Goal: Find specific page/section: Find specific page/section

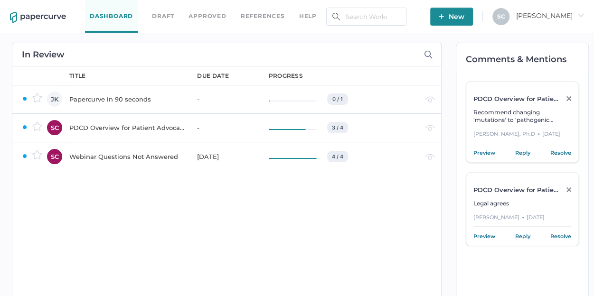
click at [110, 154] on div "Webinar Questions Not Answered" at bounding box center [127, 156] width 116 height 11
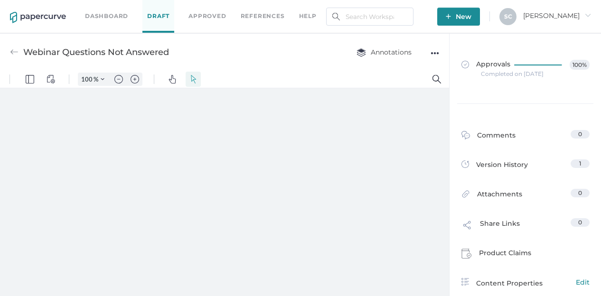
type input "80"
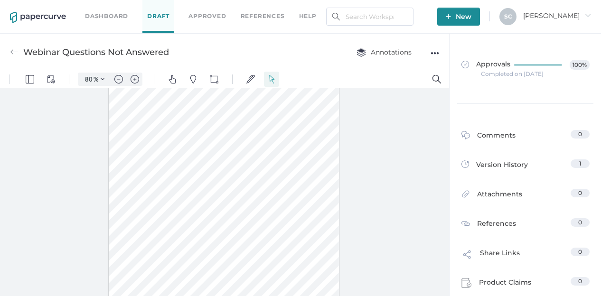
scroll to position [4, 0]
